Goal: Task Accomplishment & Management: Manage account settings

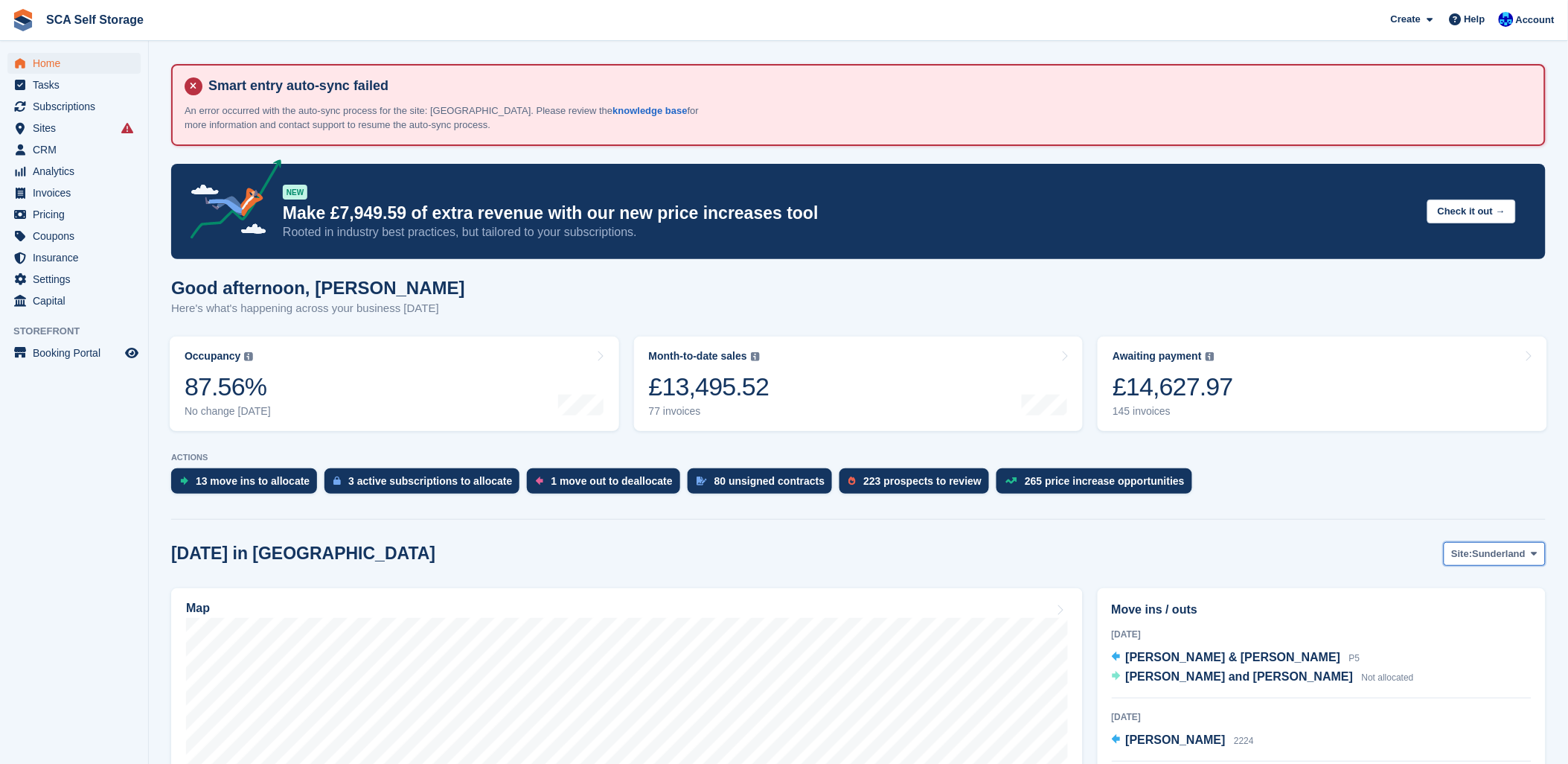
click at [1501, 542] on button "Site: Sunderland" at bounding box center [1494, 554] width 102 height 25
click at [1464, 609] on link "[GEOGRAPHIC_DATA]" at bounding box center [1472, 615] width 134 height 26
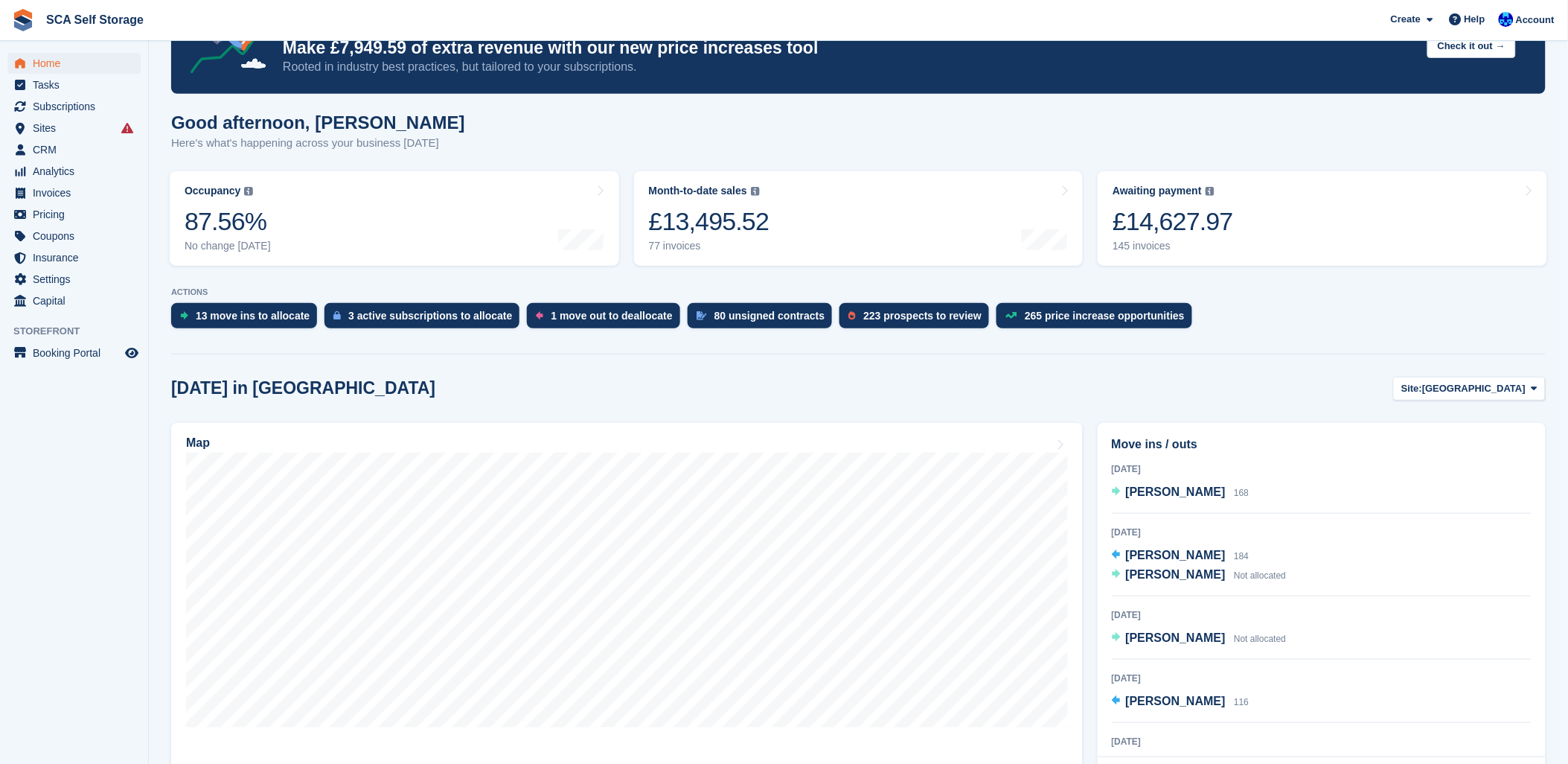
scroll to position [248, 0]
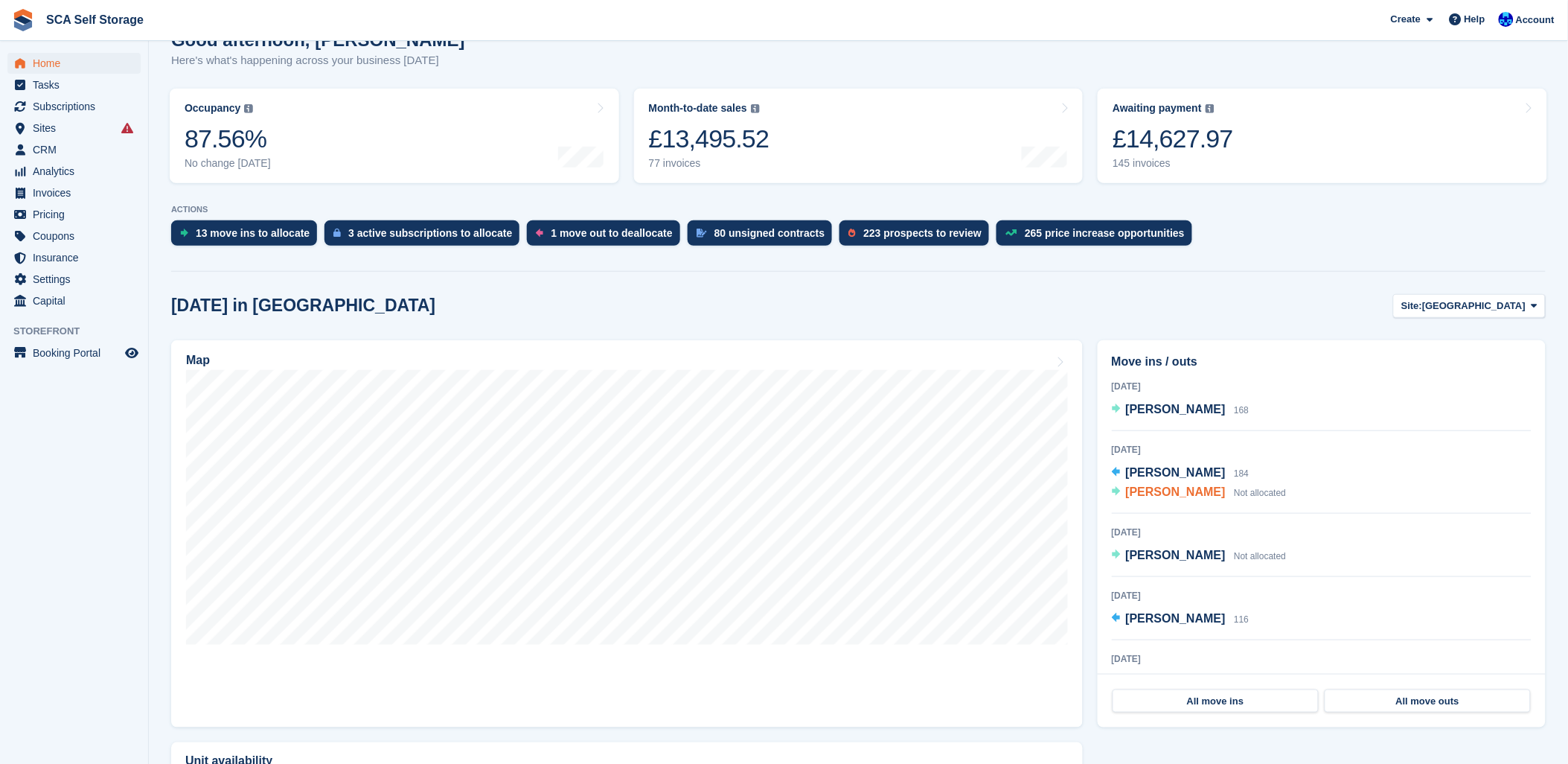
click at [1142, 494] on span "Jane Greatorex" at bounding box center [1176, 491] width 99 height 13
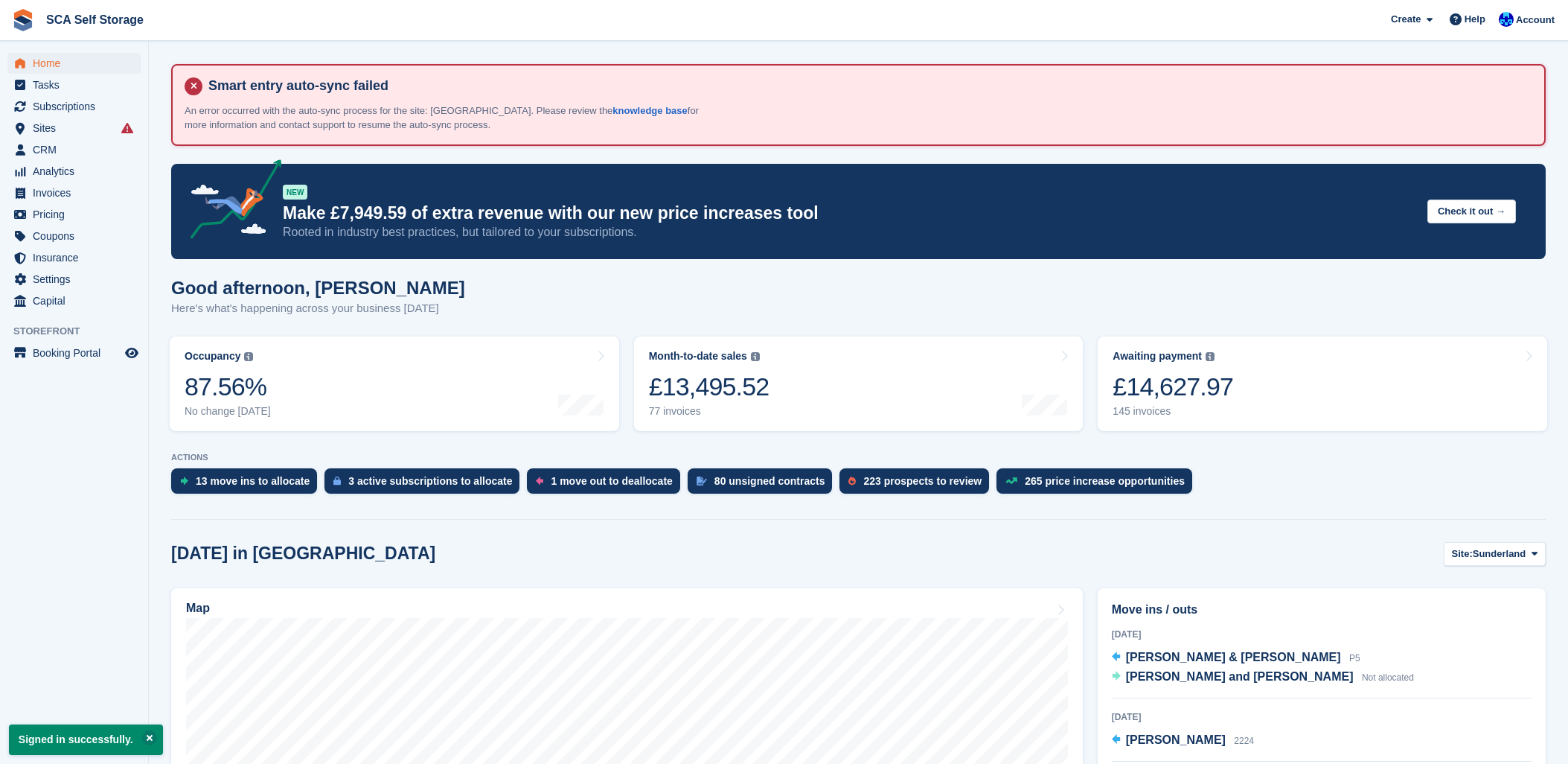
scroll to position [248, 0]
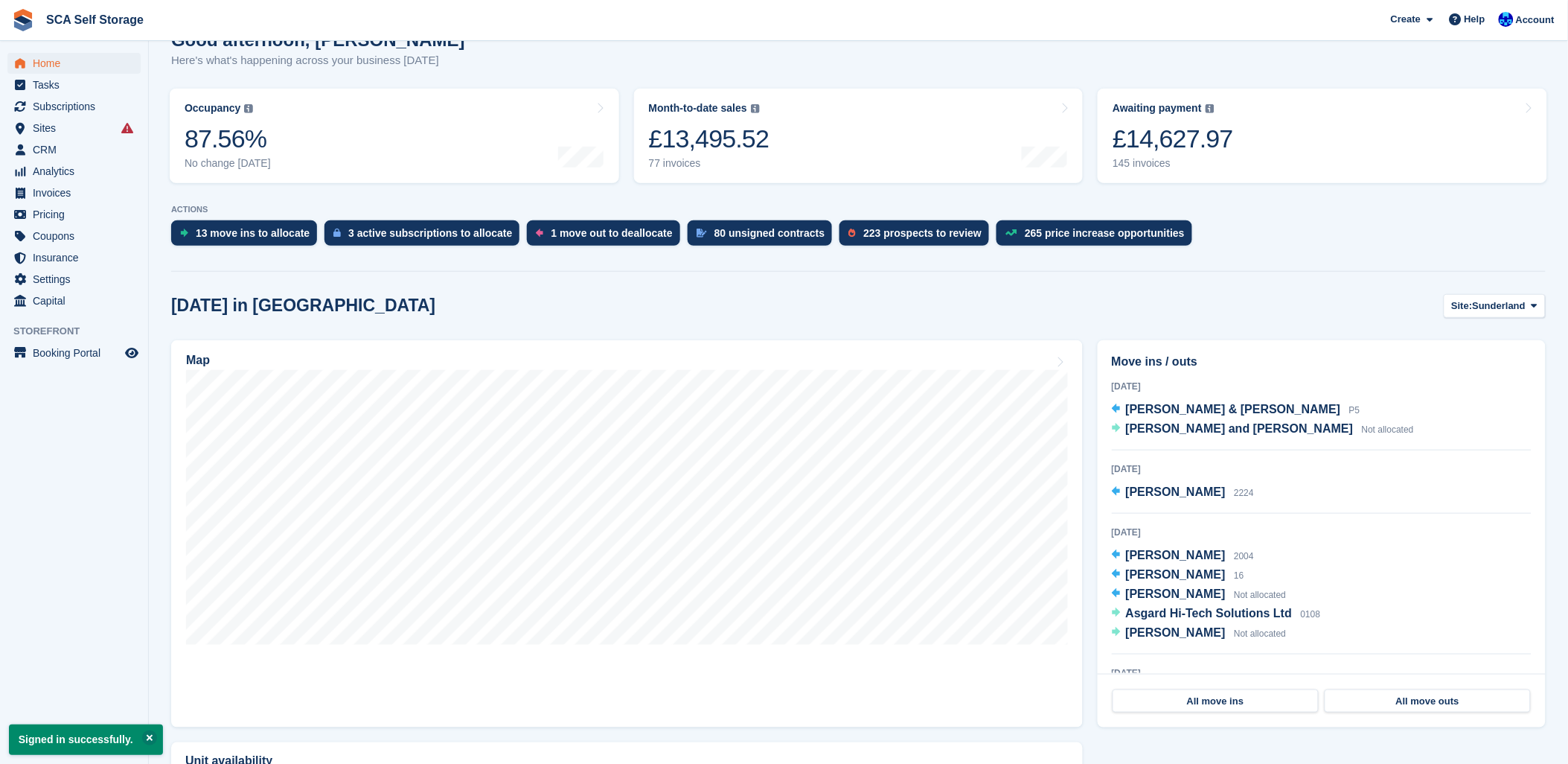
click at [745, 308] on div "Today in Sunderland Site: Sunderland Sunderland Sheffield" at bounding box center [859, 306] width 1375 height 25
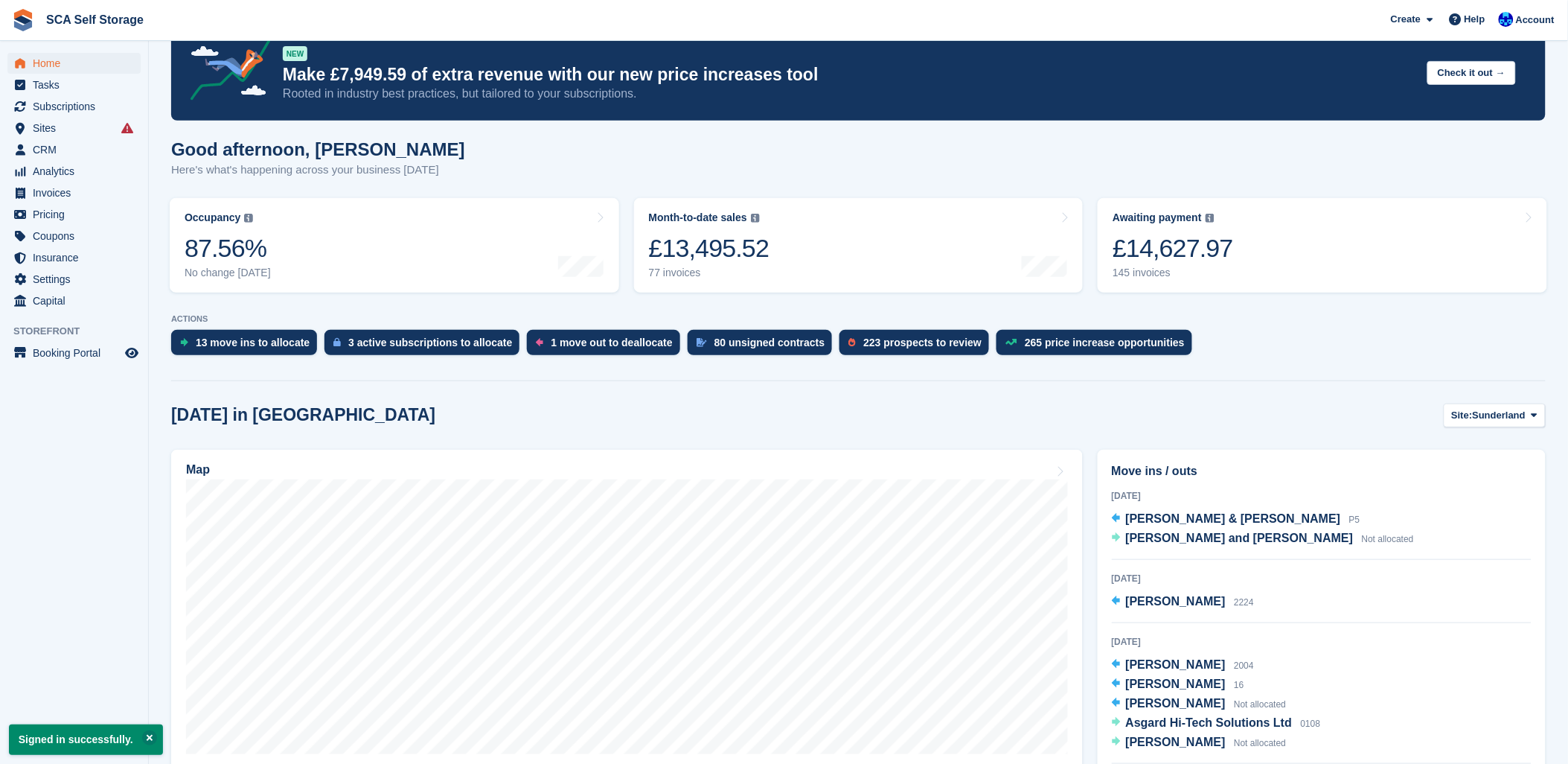
scroll to position [165, 0]
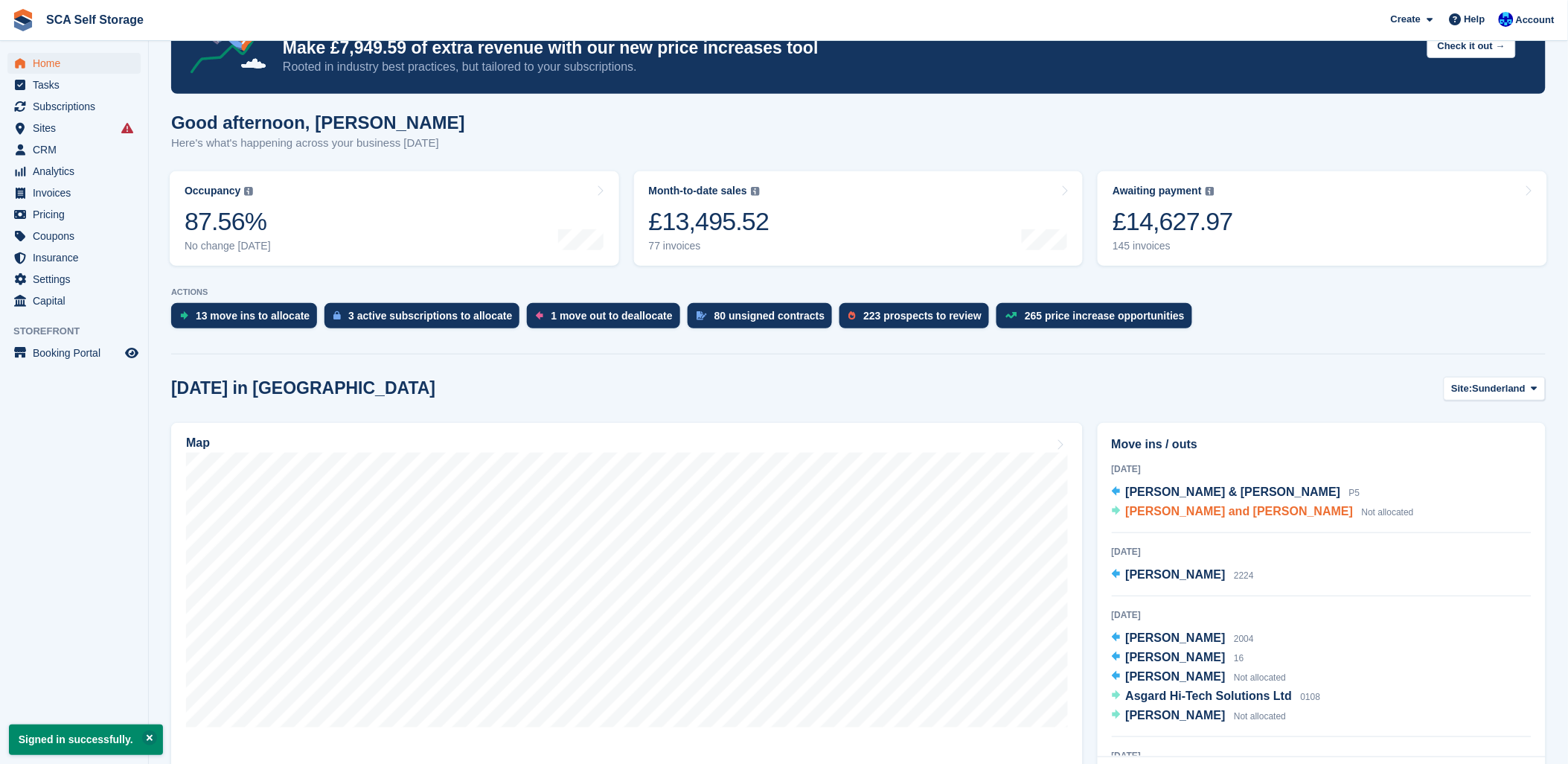
click at [1183, 516] on span "[PERSON_NAME] and [PERSON_NAME]" at bounding box center [1240, 511] width 228 height 13
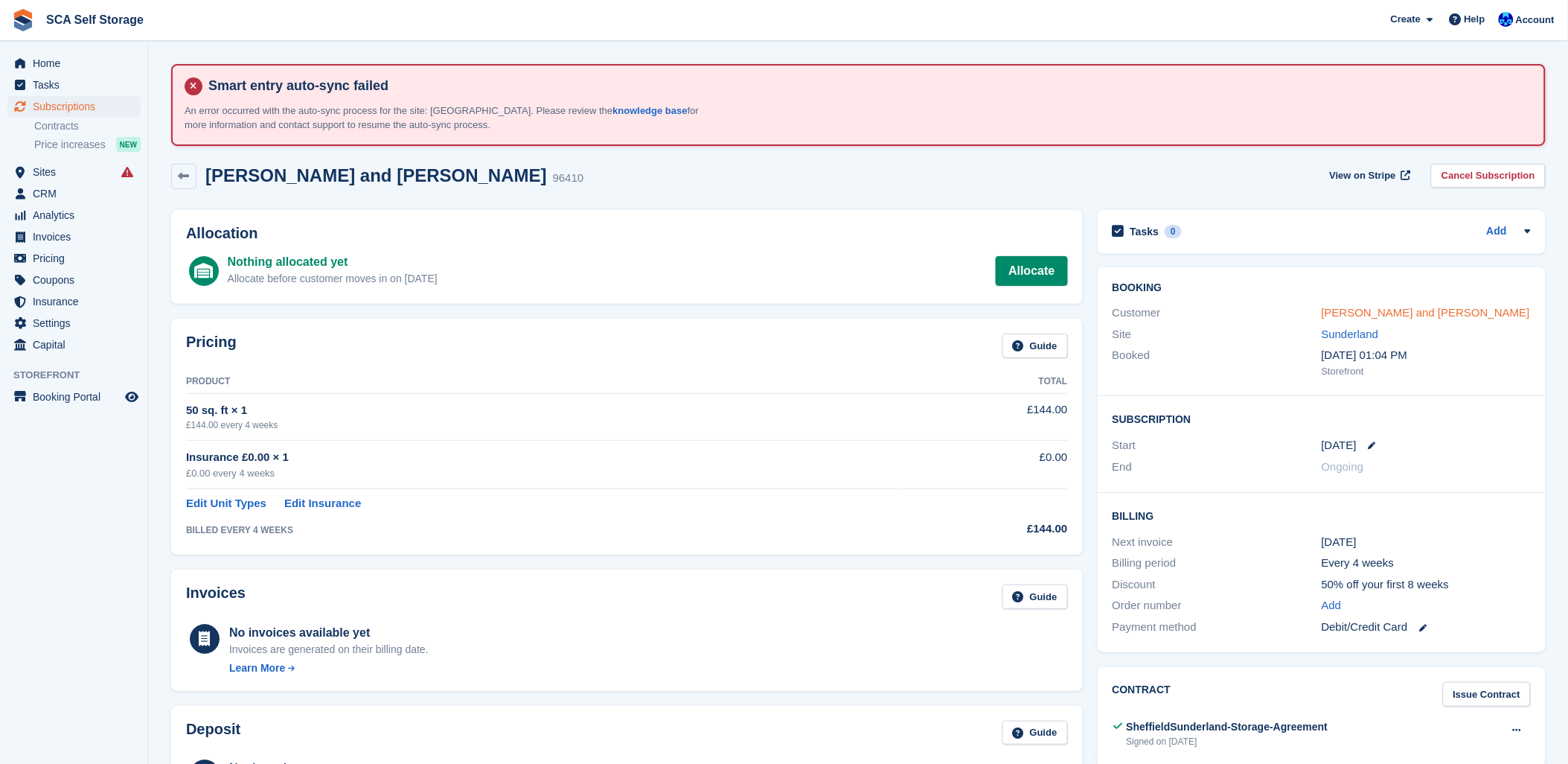
click at [1400, 313] on link "[PERSON_NAME] and [PERSON_NAME]" at bounding box center [1426, 313] width 208 height 13
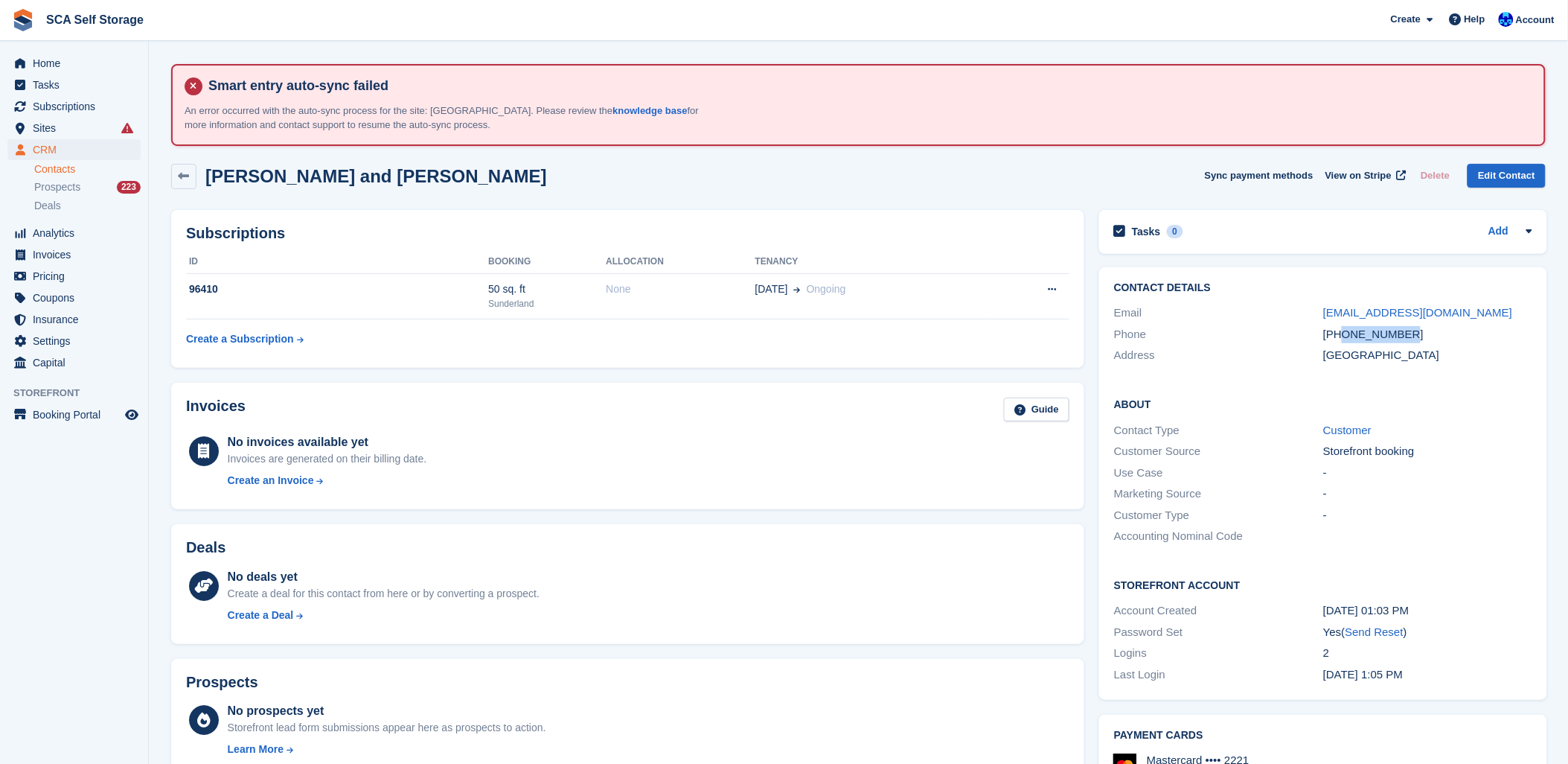
drag, startPoint x: 1412, startPoint y: 338, endPoint x: 1344, endPoint y: 335, distance: 68.1
click at [1344, 335] on div "[PHONE_NUMBER]" at bounding box center [1428, 334] width 209 height 17
copy div "7954176913"
click at [226, 540] on div "Deals" at bounding box center [628, 550] width 883 height 23
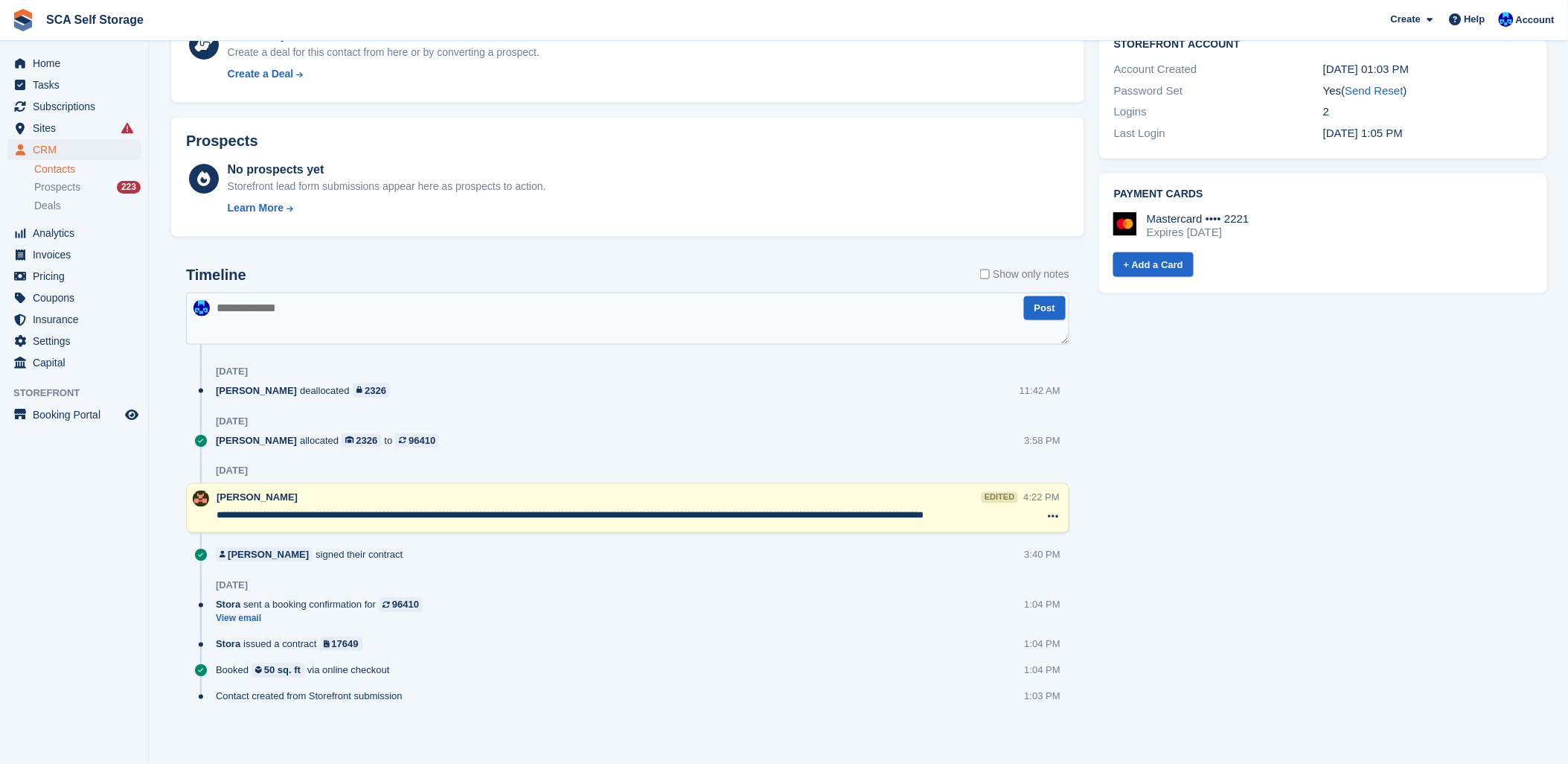
scroll to position [544, 0]
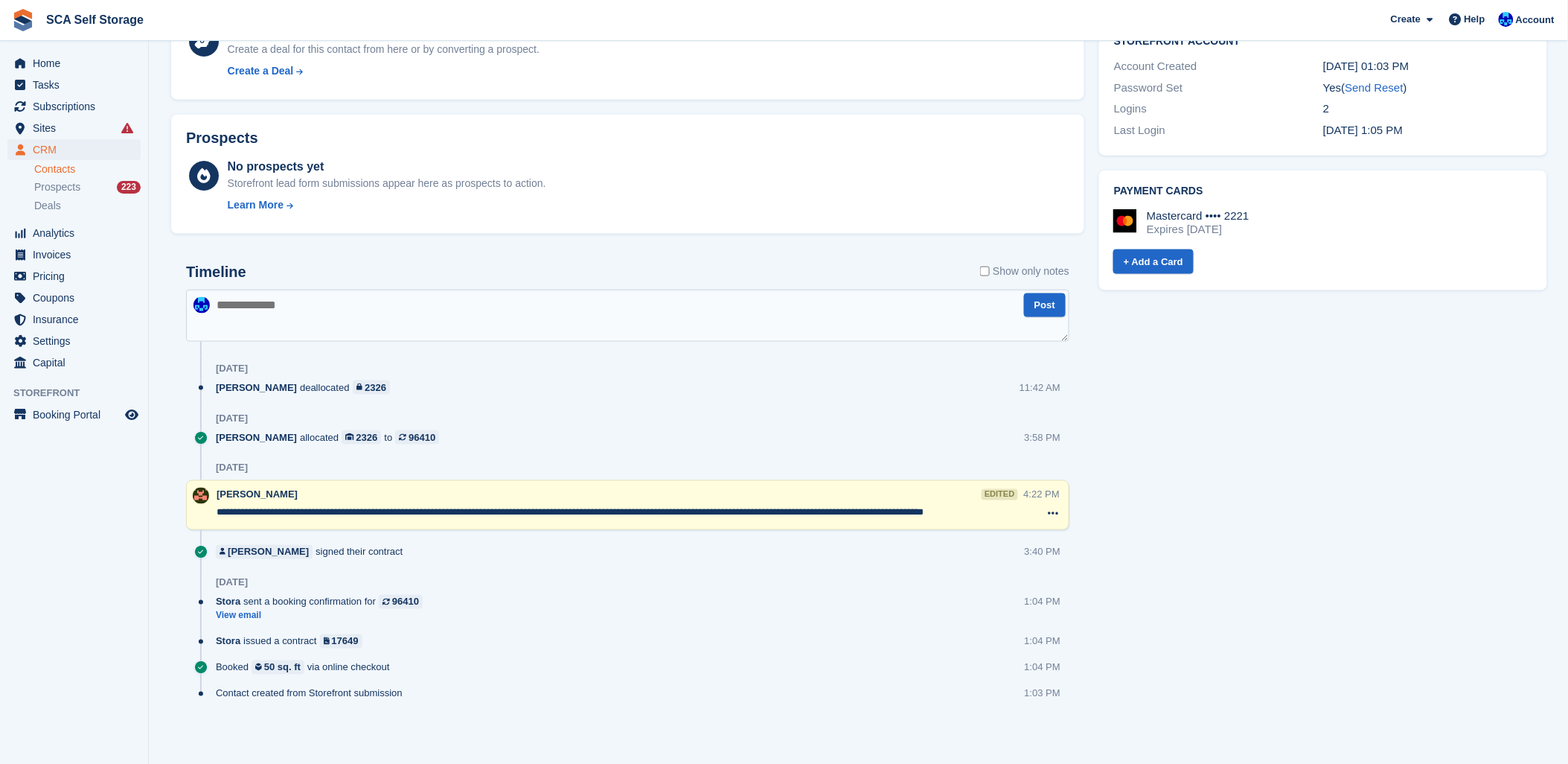
drag, startPoint x: 987, startPoint y: 514, endPoint x: 890, endPoint y: 511, distance: 97.0
click at [890, 511] on textarea "**********" at bounding box center [620, 512] width 807 height 15
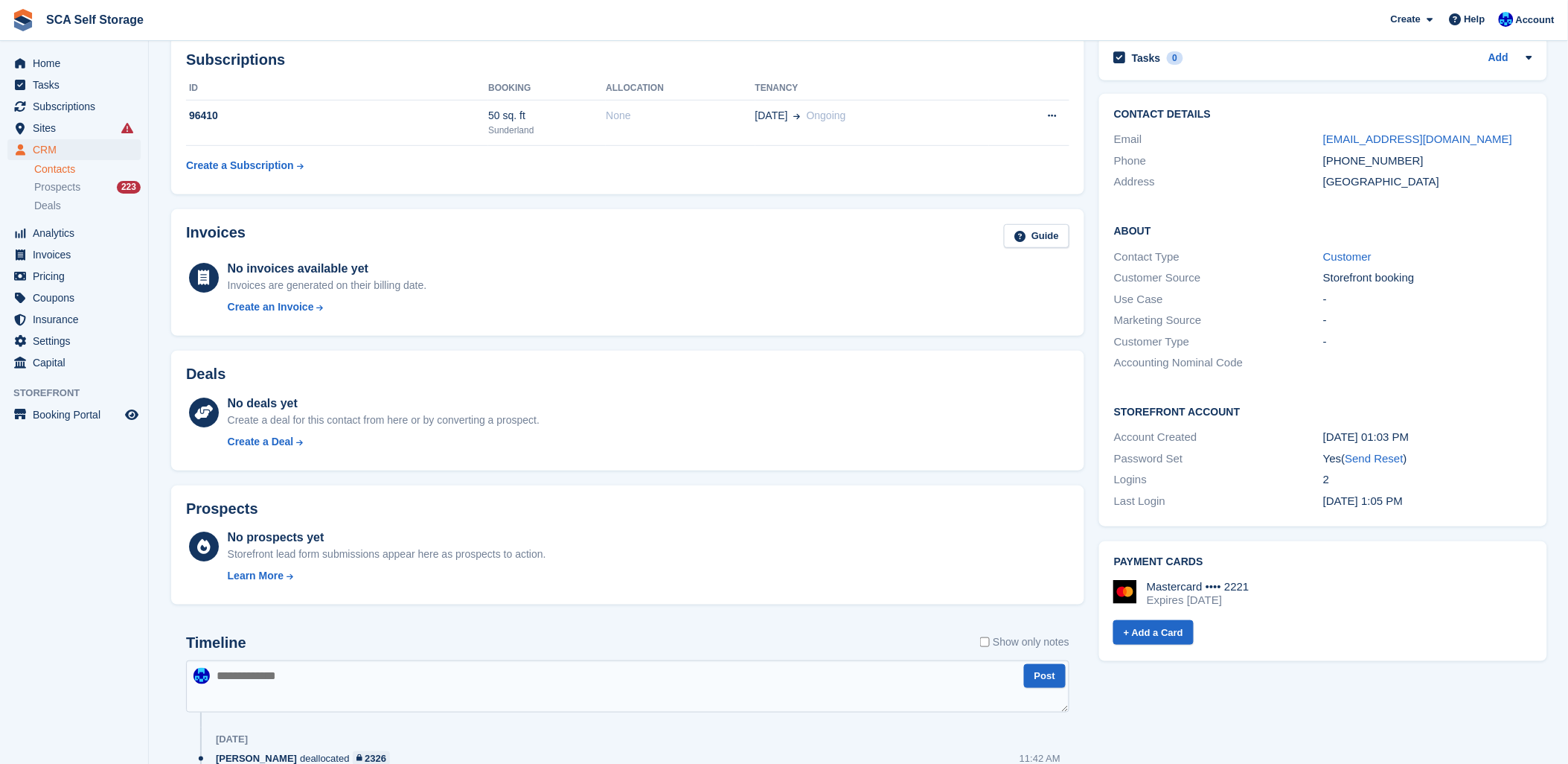
scroll to position [0, 0]
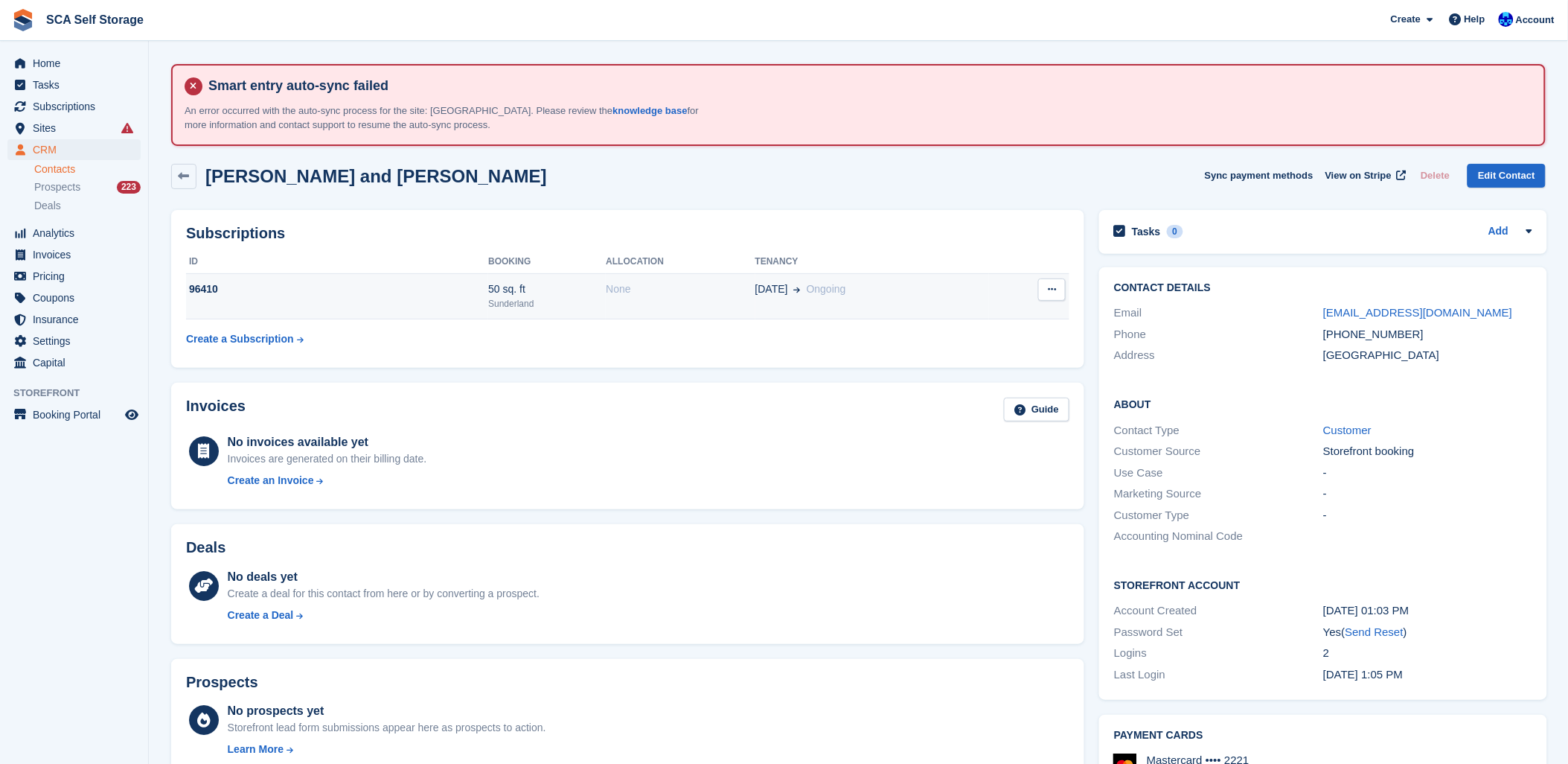
click at [678, 297] on td "None" at bounding box center [681, 297] width 149 height 46
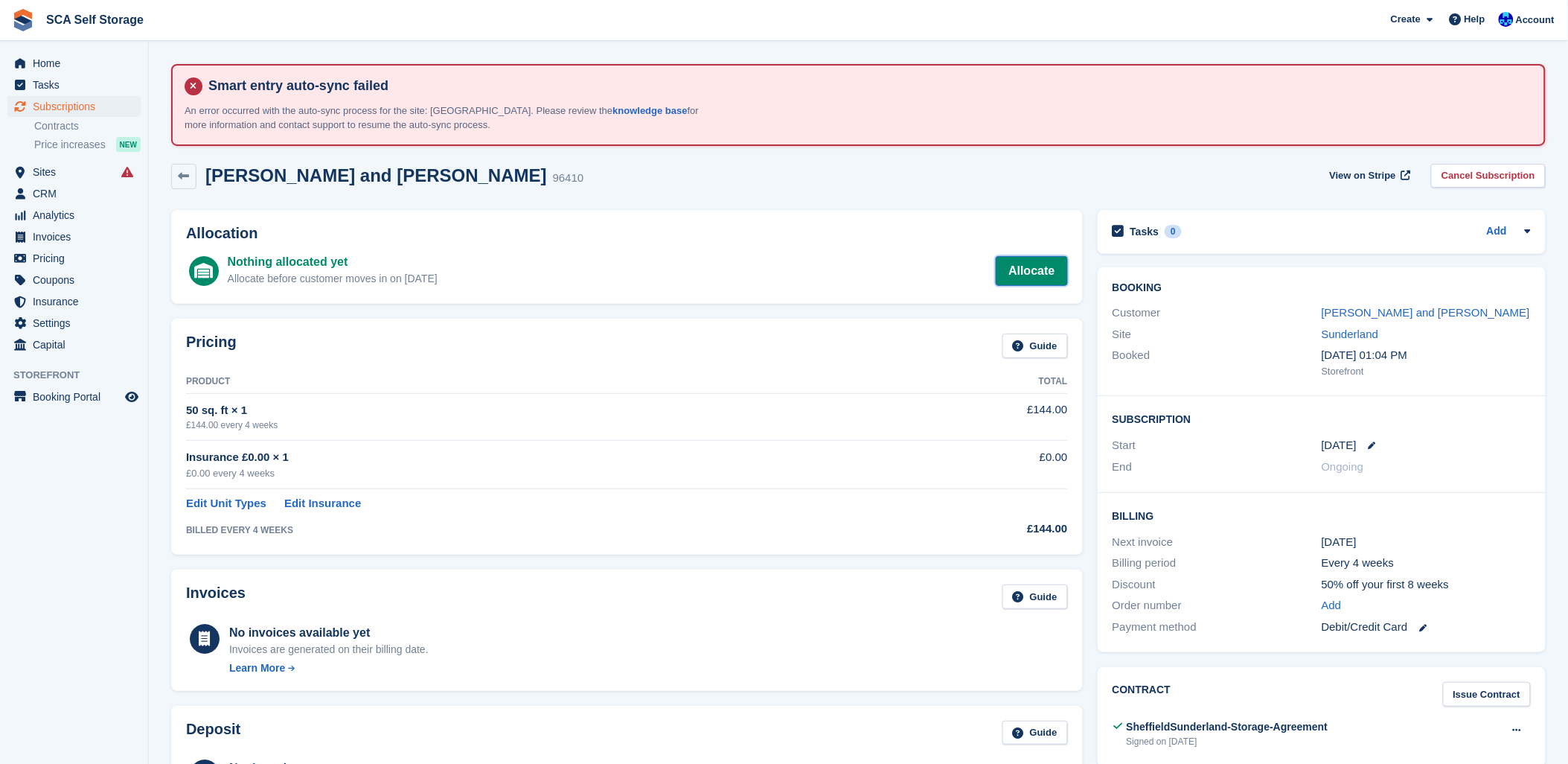
click at [1039, 273] on link "Allocate" at bounding box center [1031, 270] width 71 height 30
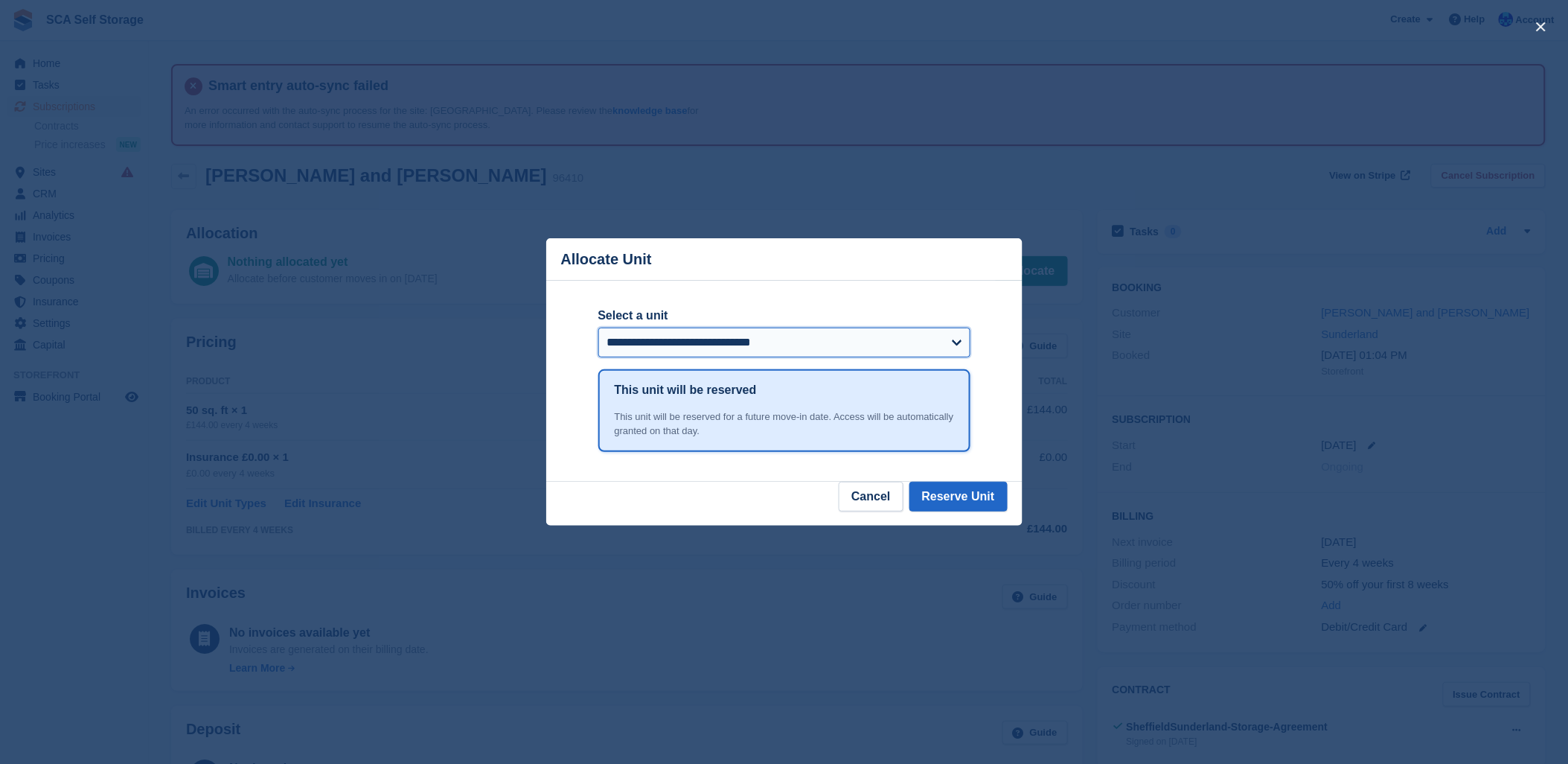
click at [789, 348] on select "**********" at bounding box center [785, 342] width 372 height 30
select select "*****"
click at [599, 329] on select "**********" at bounding box center [785, 342] width 372 height 30
click at [990, 491] on button "Reserve Unit" at bounding box center [959, 496] width 99 height 30
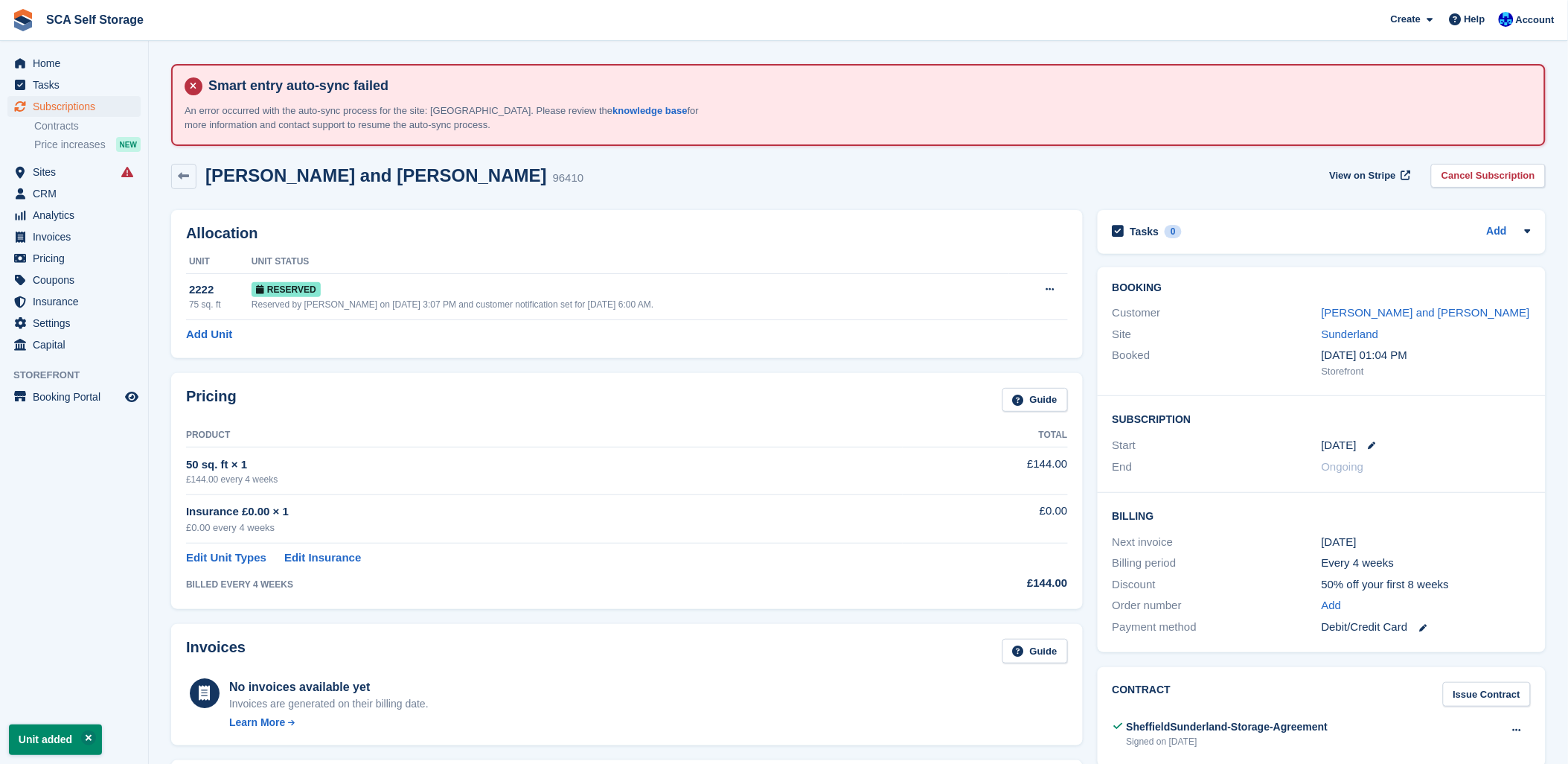
click at [616, 191] on div "Arla Kayne and Josie Ball 96410 View on Stripe Cancel Subscription" at bounding box center [859, 180] width 1390 height 46
click at [1395, 317] on link "Arla Kayne and Josie Ball" at bounding box center [1426, 313] width 208 height 13
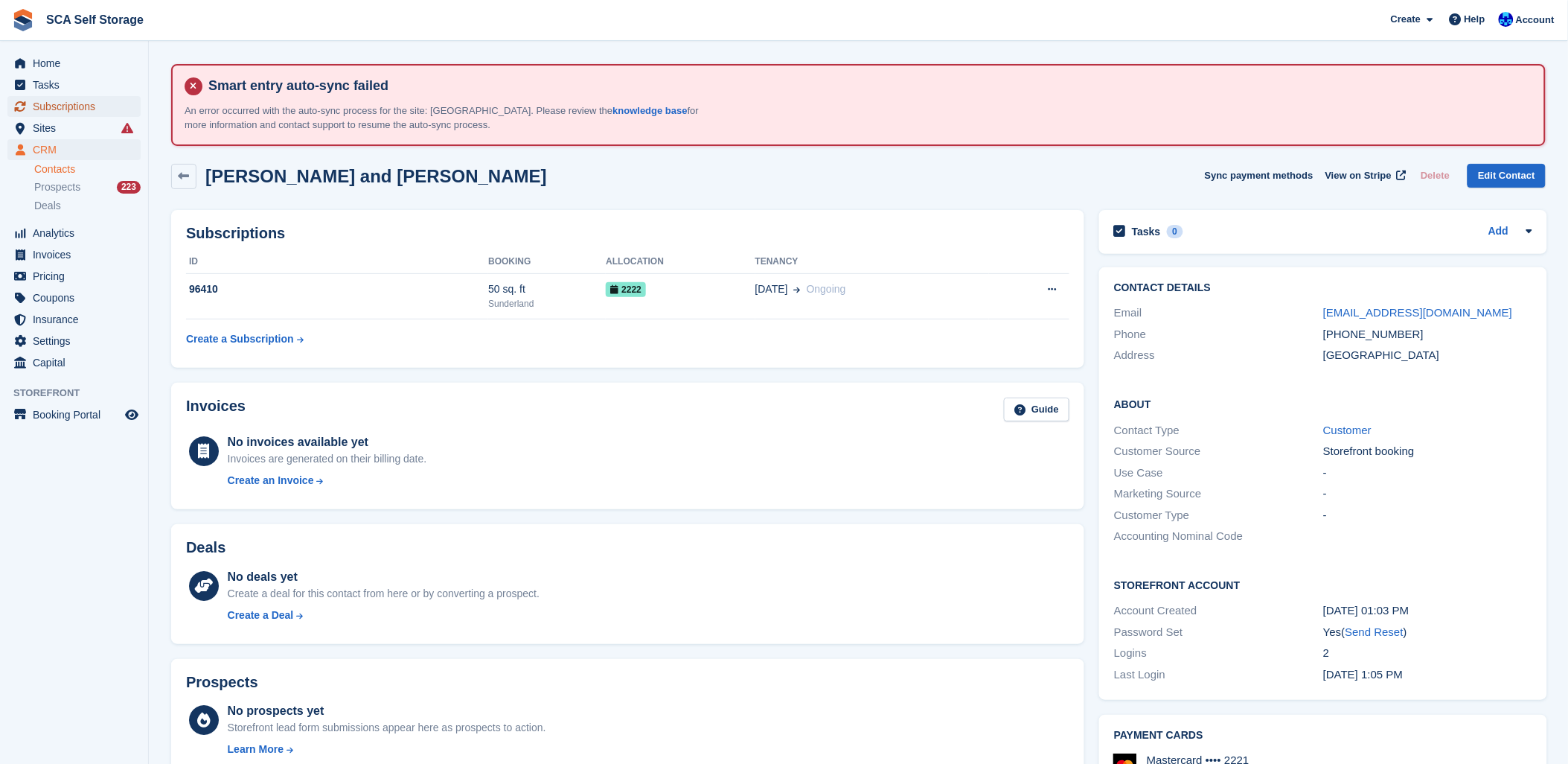
click at [40, 103] on span "Subscriptions" at bounding box center [77, 107] width 89 height 21
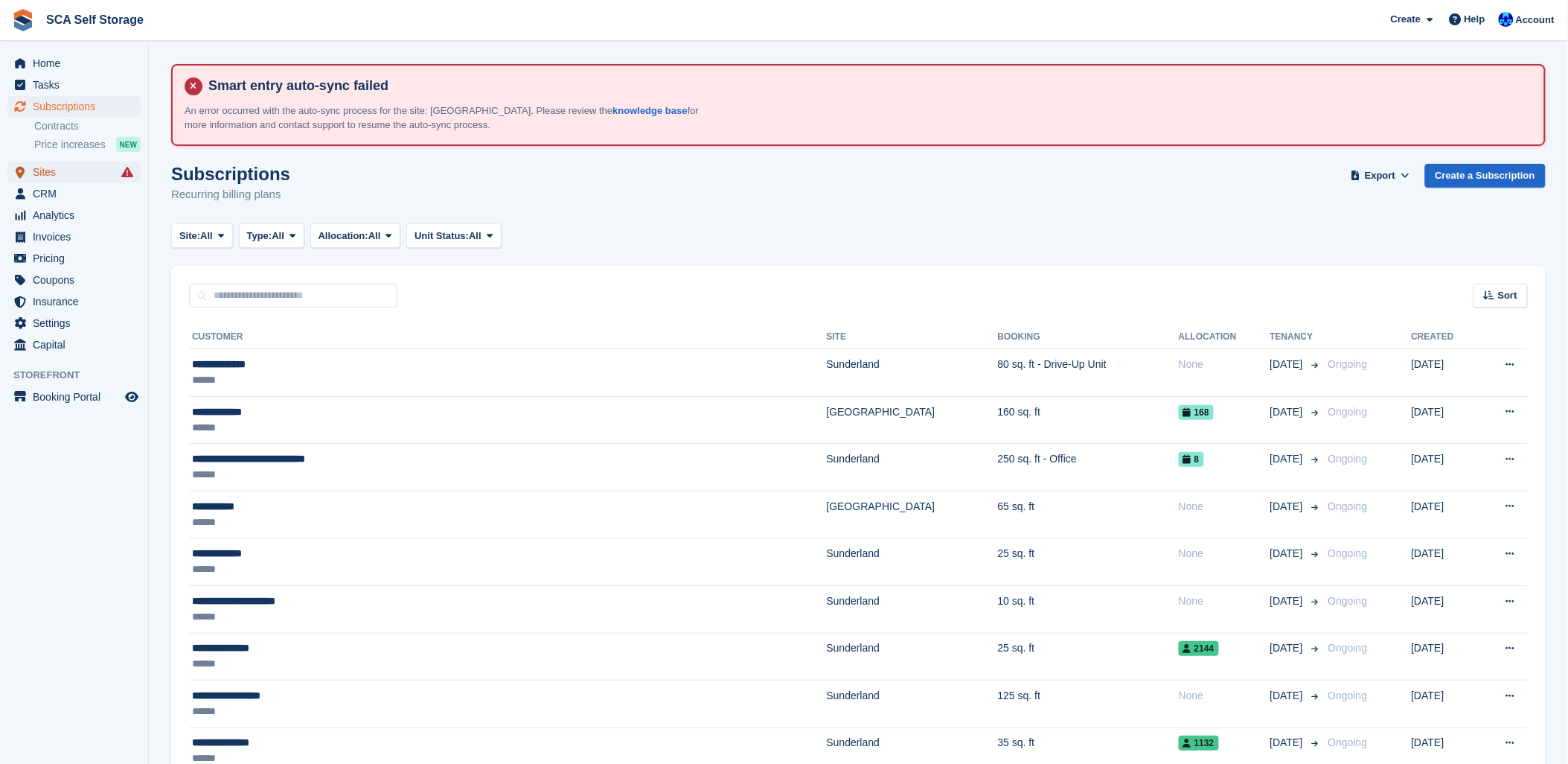
click at [28, 163] on span "menu" at bounding box center [20, 172] width 18 height 18
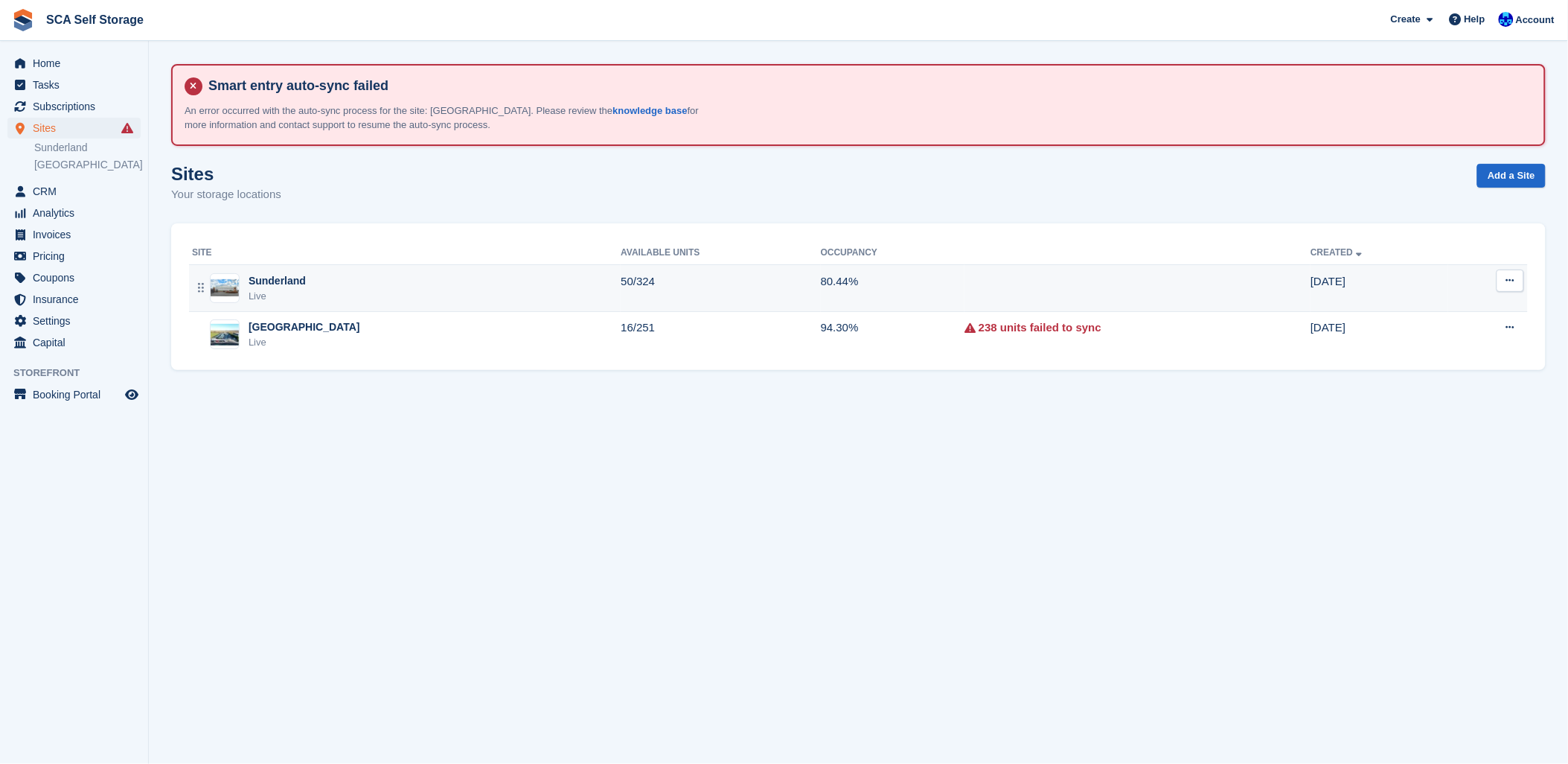
click at [349, 293] on div "Sunderland Live" at bounding box center [406, 289] width 429 height 30
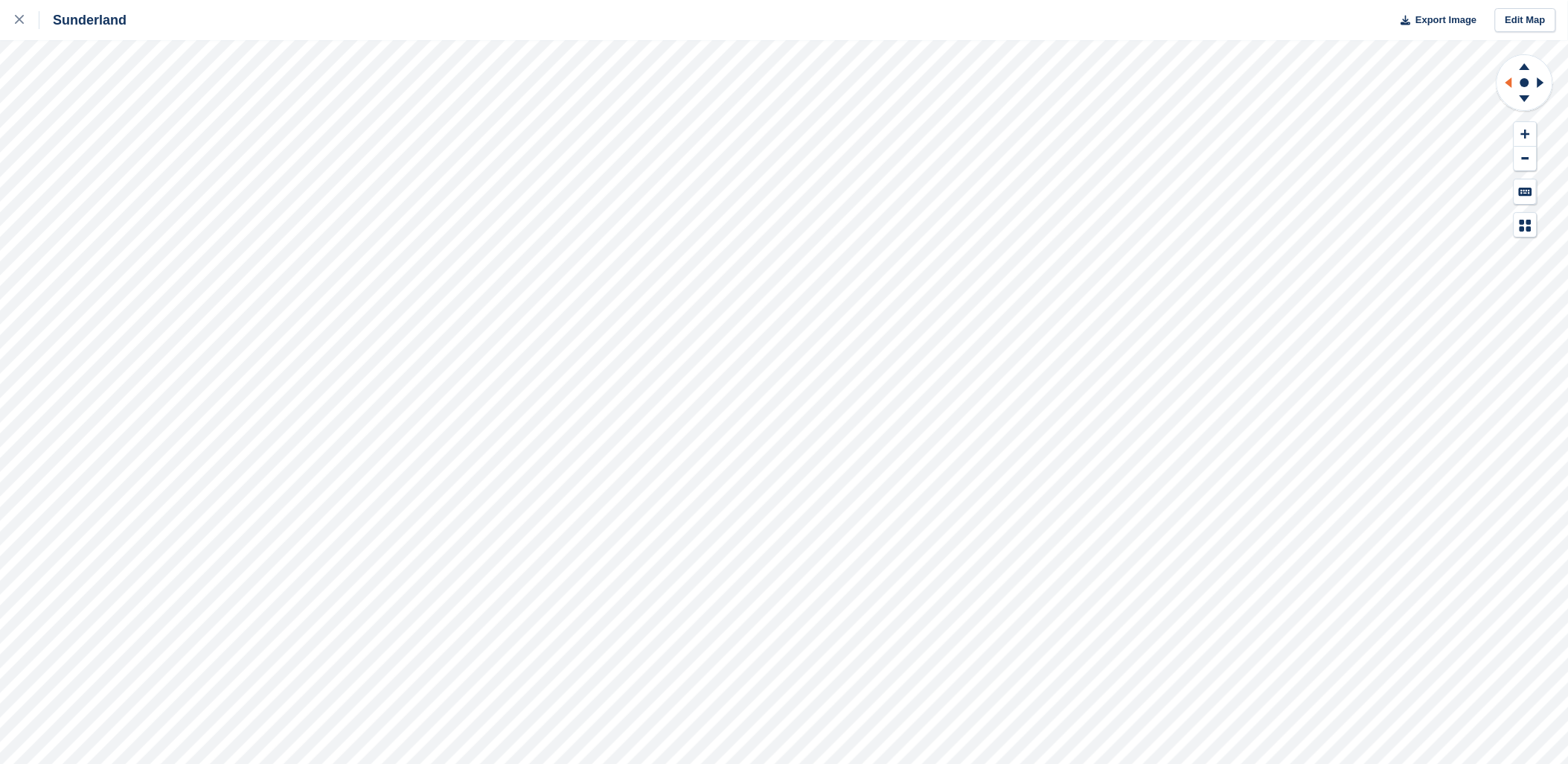
click at [1512, 83] on icon at bounding box center [1509, 83] width 6 height 10
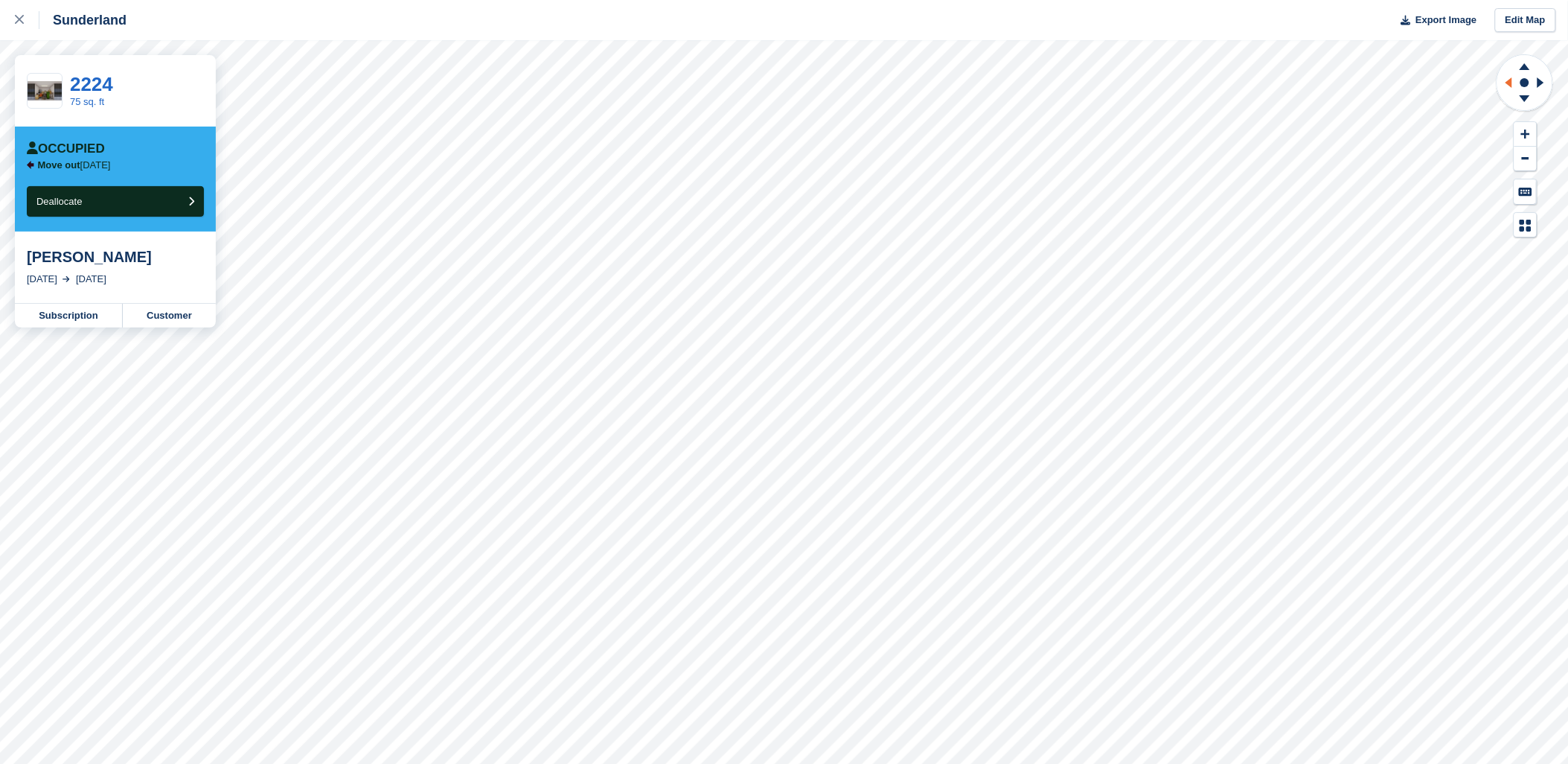
click at [1504, 83] on icon at bounding box center [1506, 83] width 18 height 38
drag, startPoint x: 1536, startPoint y: 83, endPoint x: 1498, endPoint y: 86, distance: 38.1
click at [1537, 83] on icon at bounding box center [1543, 83] width 18 height 38
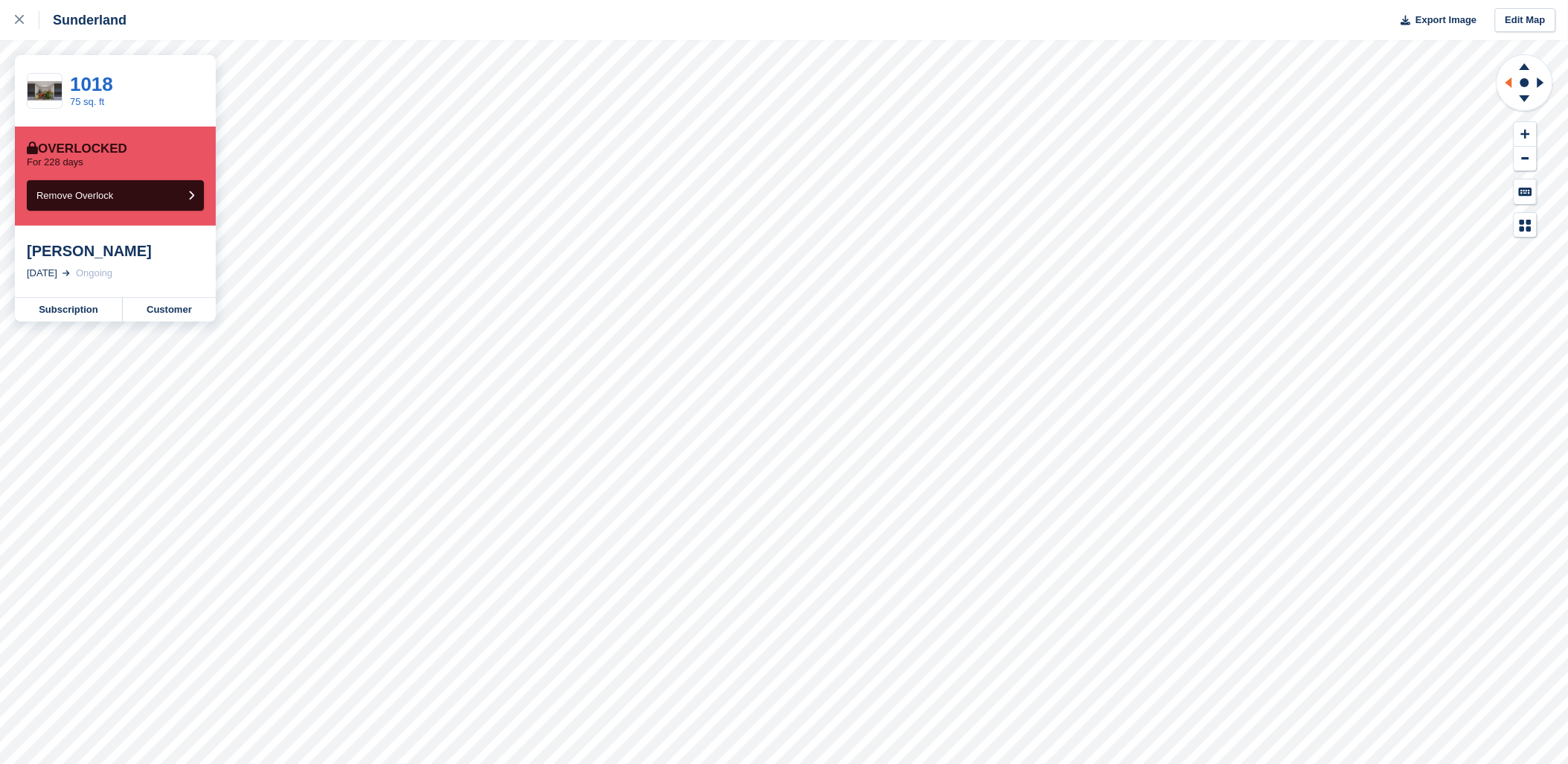
click at [1512, 82] on icon at bounding box center [1509, 83] width 6 height 10
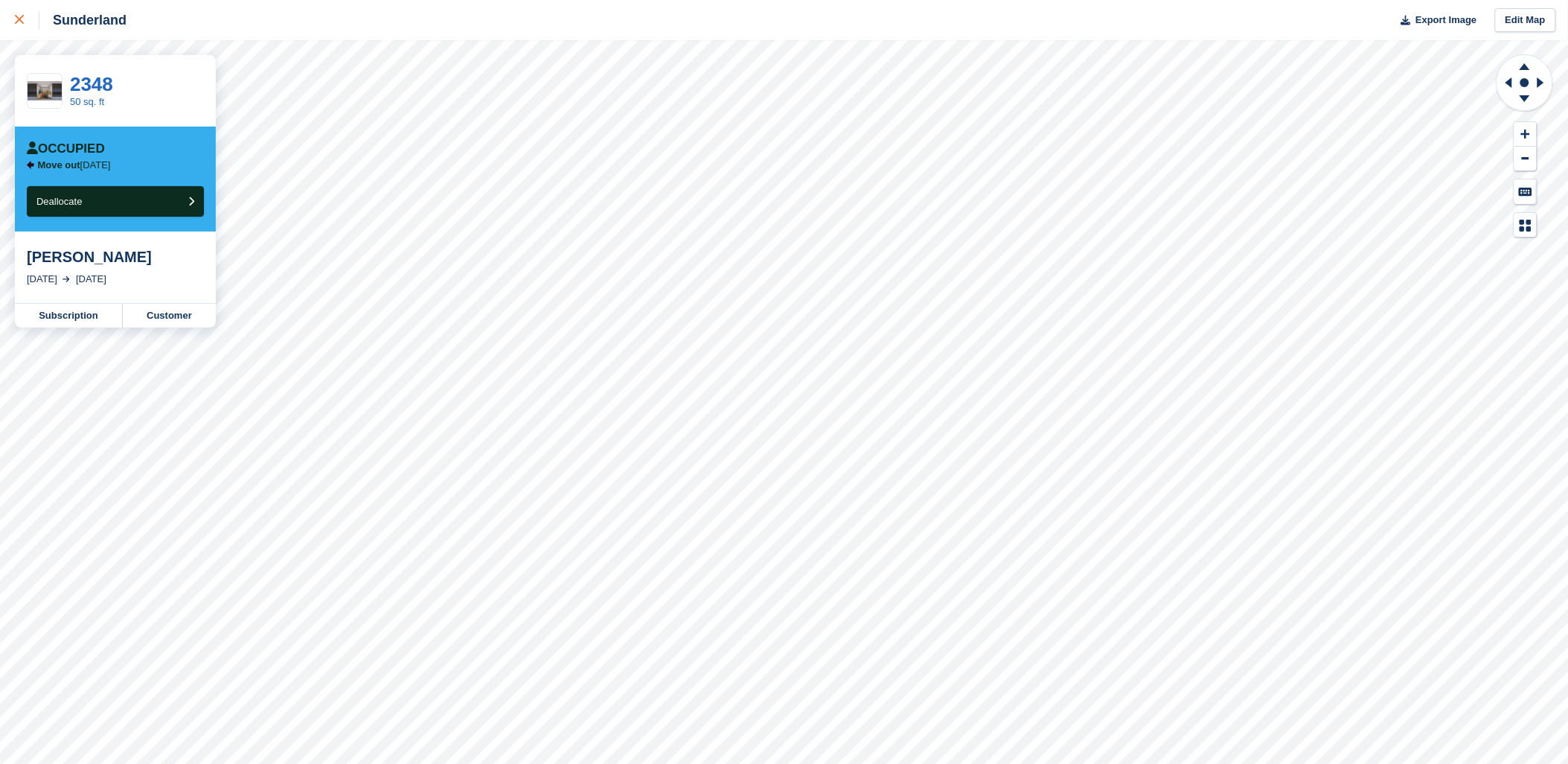
click at [15, 16] on icon at bounding box center [19, 19] width 9 height 9
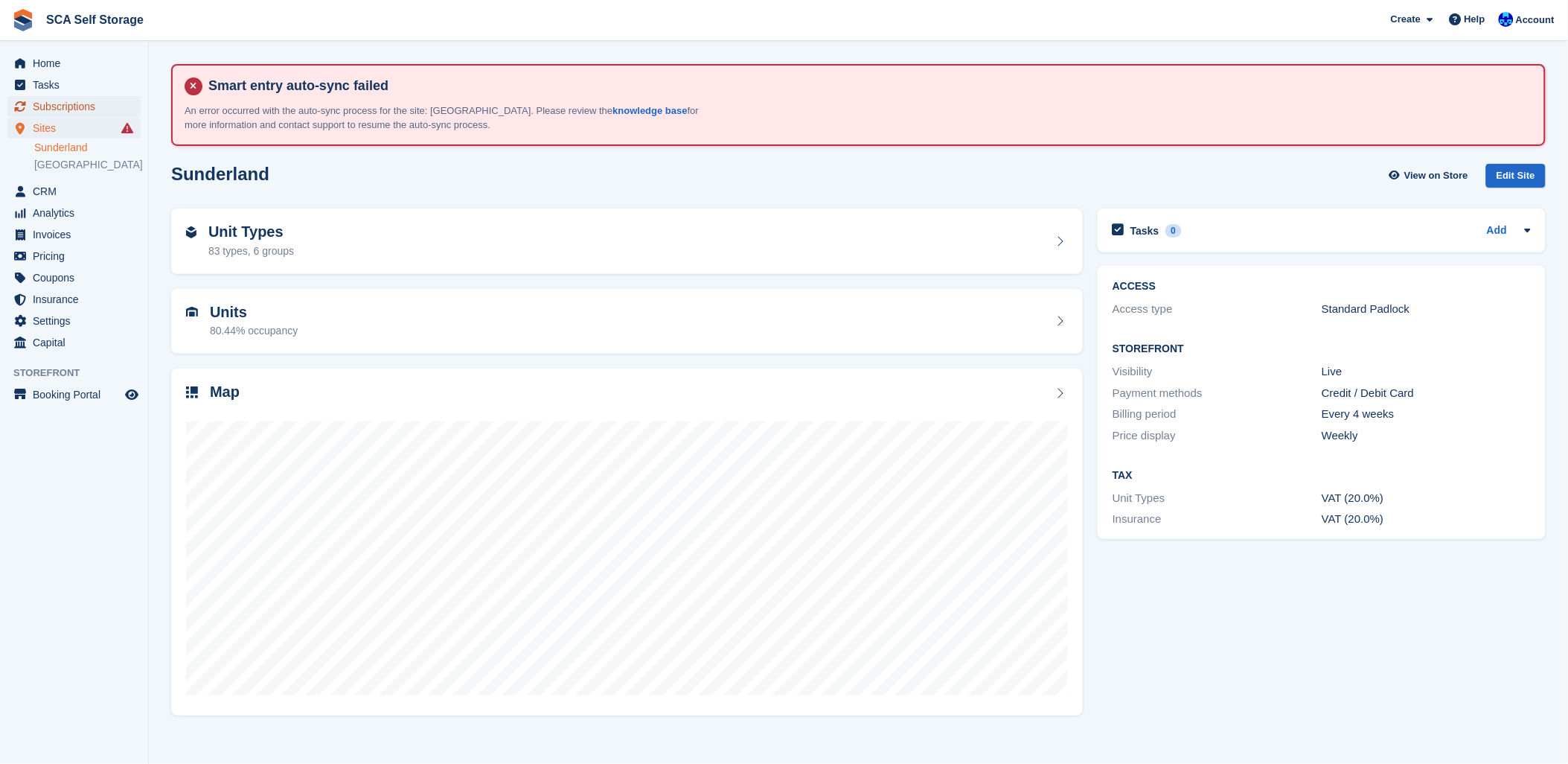
click at [70, 101] on span "Subscriptions" at bounding box center [77, 107] width 89 height 21
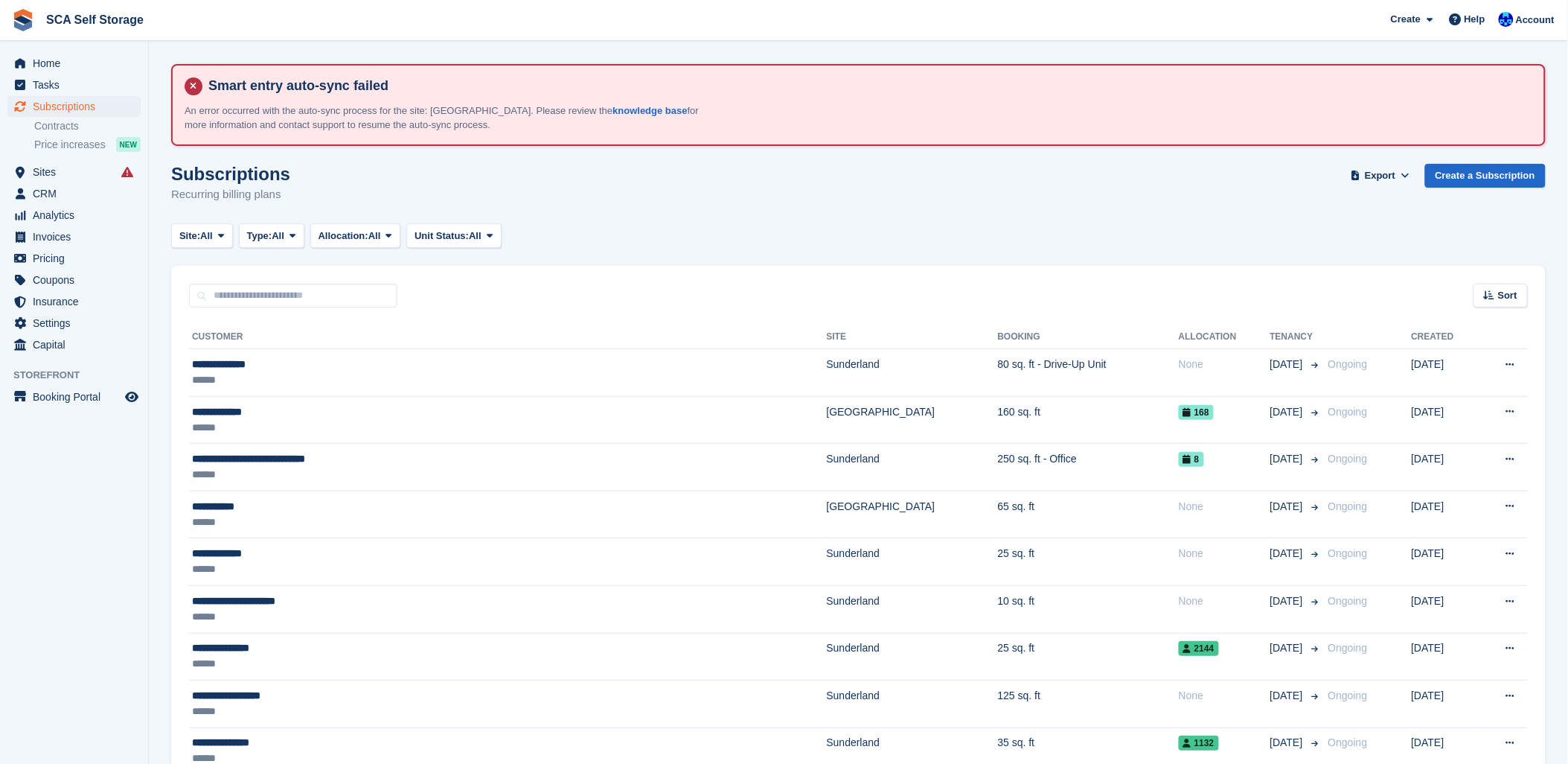
drag, startPoint x: 832, startPoint y: 203, endPoint x: 1209, endPoint y: 172, distance: 378.3
click at [925, 203] on div "Subscriptions Recurring billing plans Export Export Subscriptions Export a CSV …" at bounding box center [859, 192] width 1375 height 57
drag, startPoint x: 1202, startPoint y: 188, endPoint x: 1262, endPoint y: 180, distance: 60.5
click at [1206, 188] on div "Subscriptions Recurring billing plans Export Export Subscriptions Export a CSV …" at bounding box center [859, 192] width 1375 height 57
click at [1500, 168] on link "Create a Subscription" at bounding box center [1485, 176] width 120 height 25
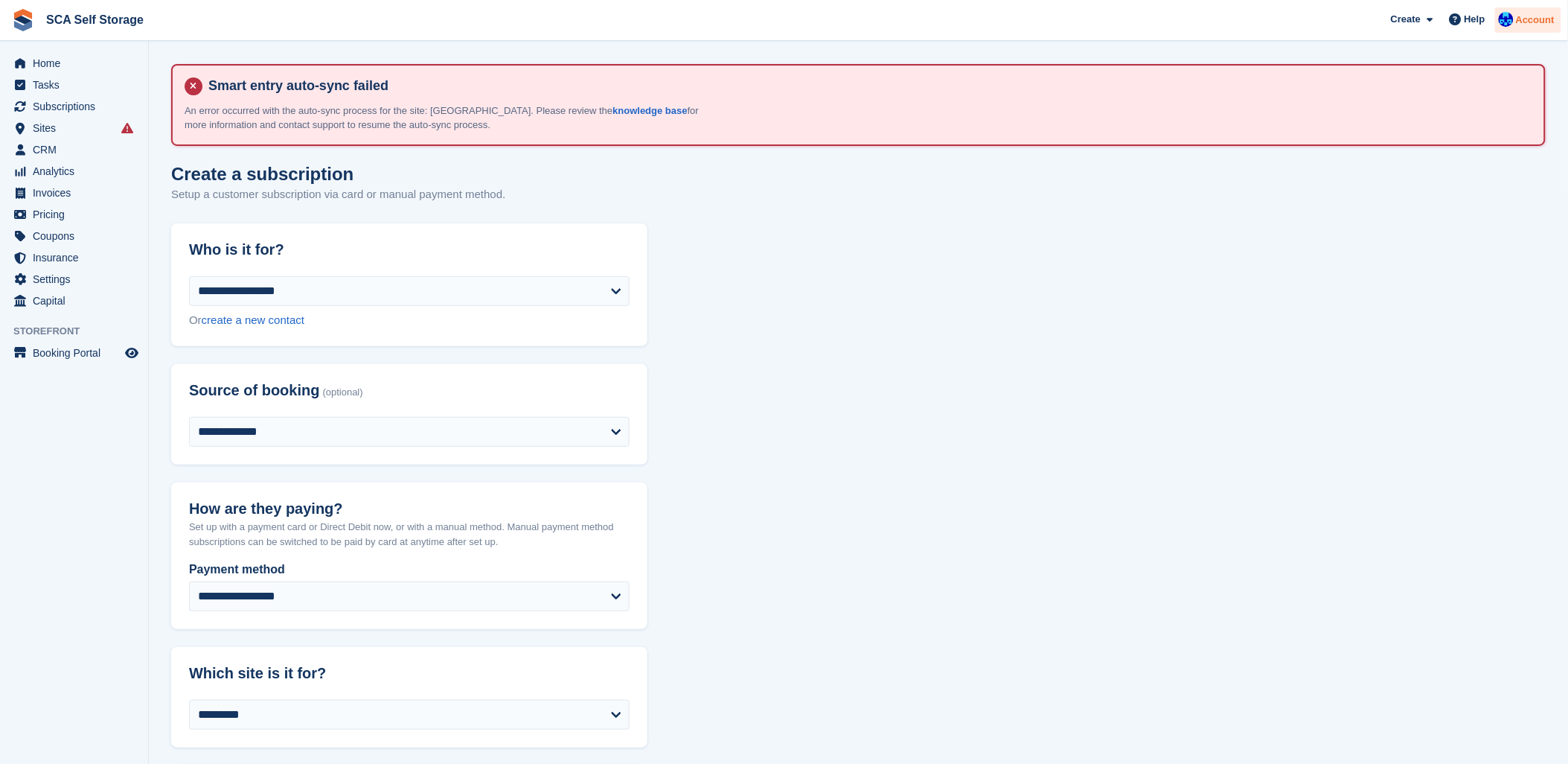
click at [1514, 18] on img at bounding box center [1506, 19] width 15 height 15
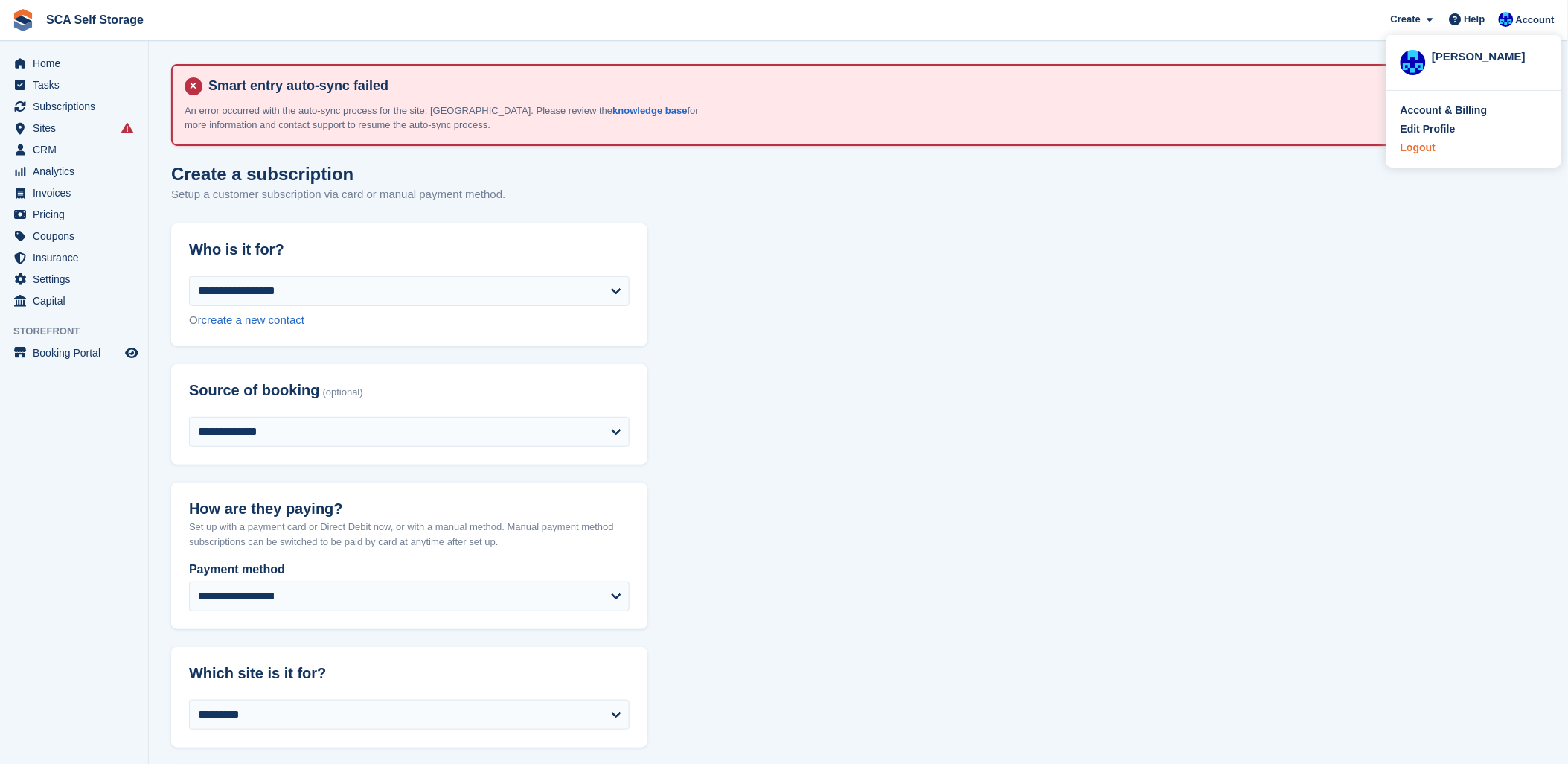
click at [1415, 151] on div "Logout" at bounding box center [1418, 148] width 35 height 15
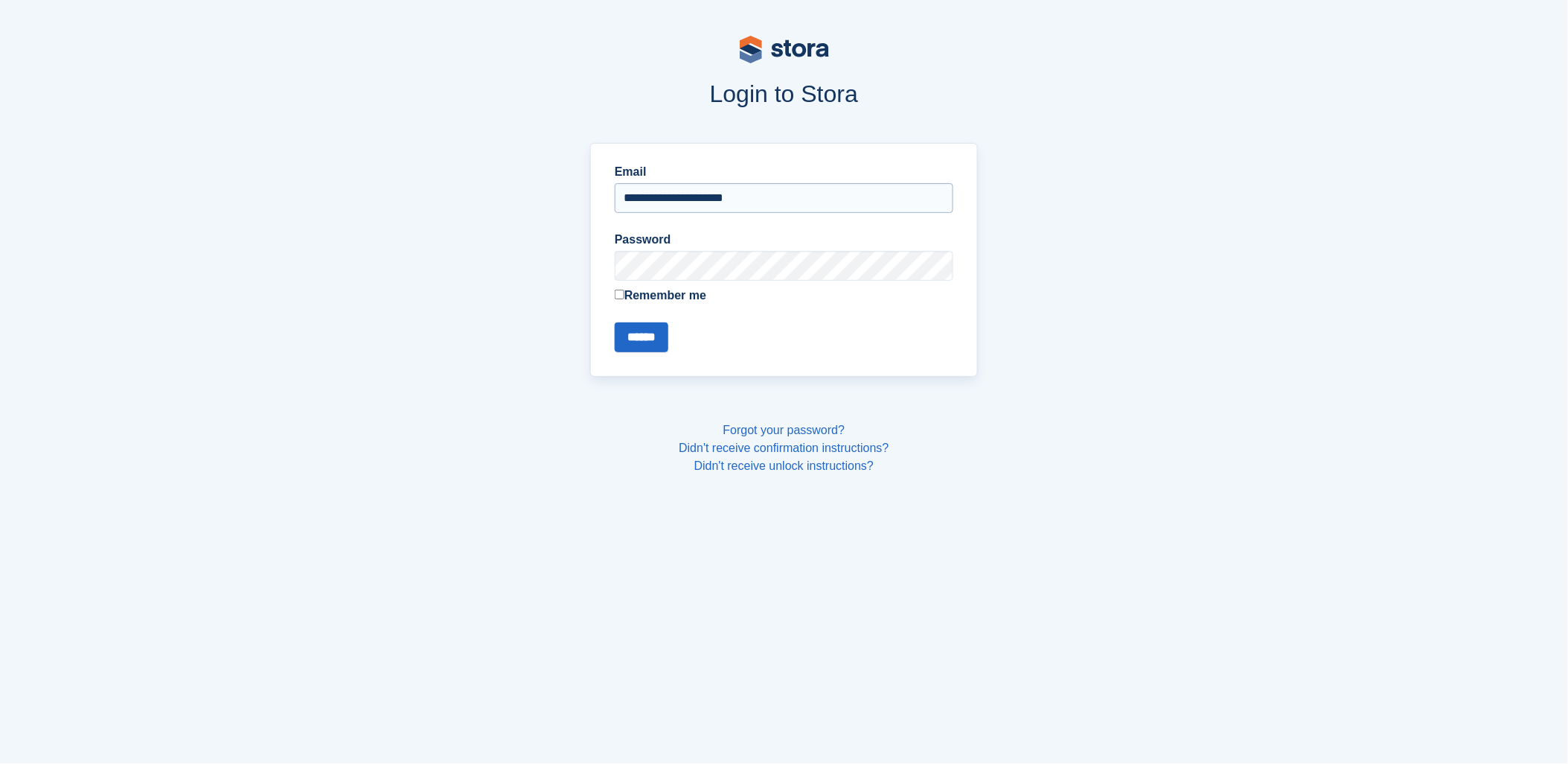
click at [738, 198] on input "**********" at bounding box center [784, 197] width 338 height 30
type input "**********"
click at [651, 335] on input "******" at bounding box center [641, 337] width 54 height 30
